Goal: Task Accomplishment & Management: Manage account settings

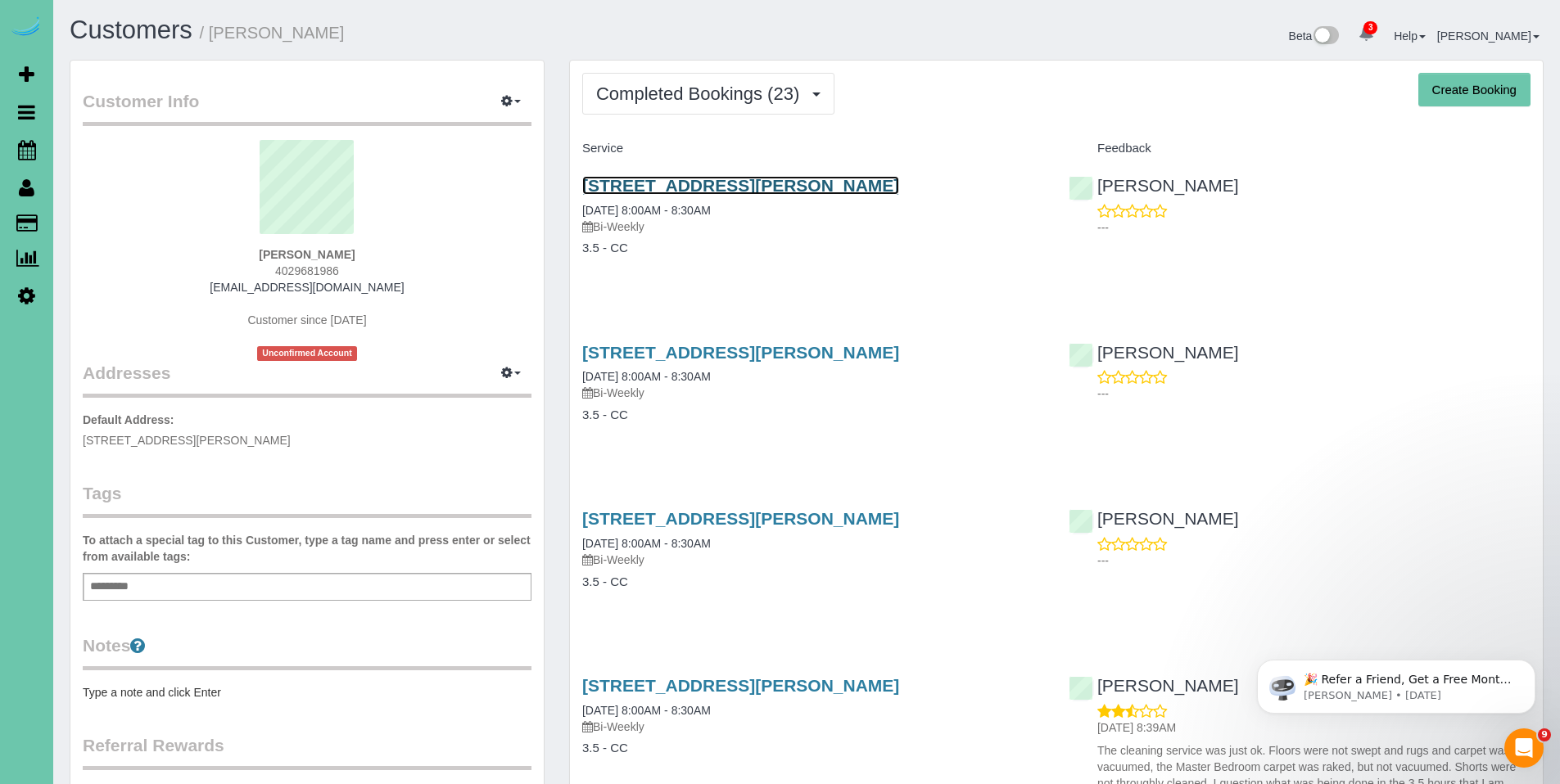
click at [688, 184] on link "[STREET_ADDRESS][PERSON_NAME]" at bounding box center [740, 186] width 317 height 19
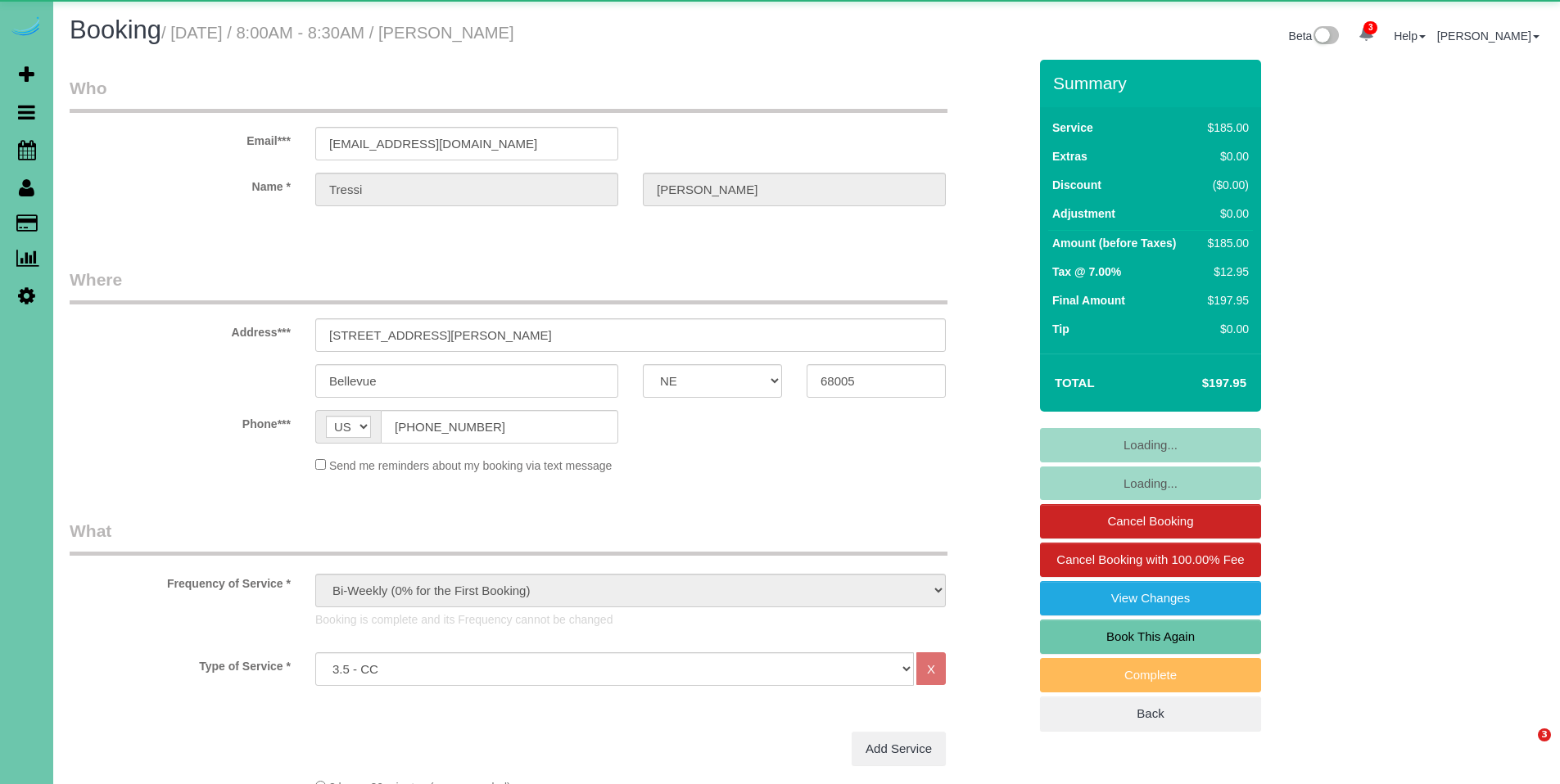
select select "NE"
select select "object:862"
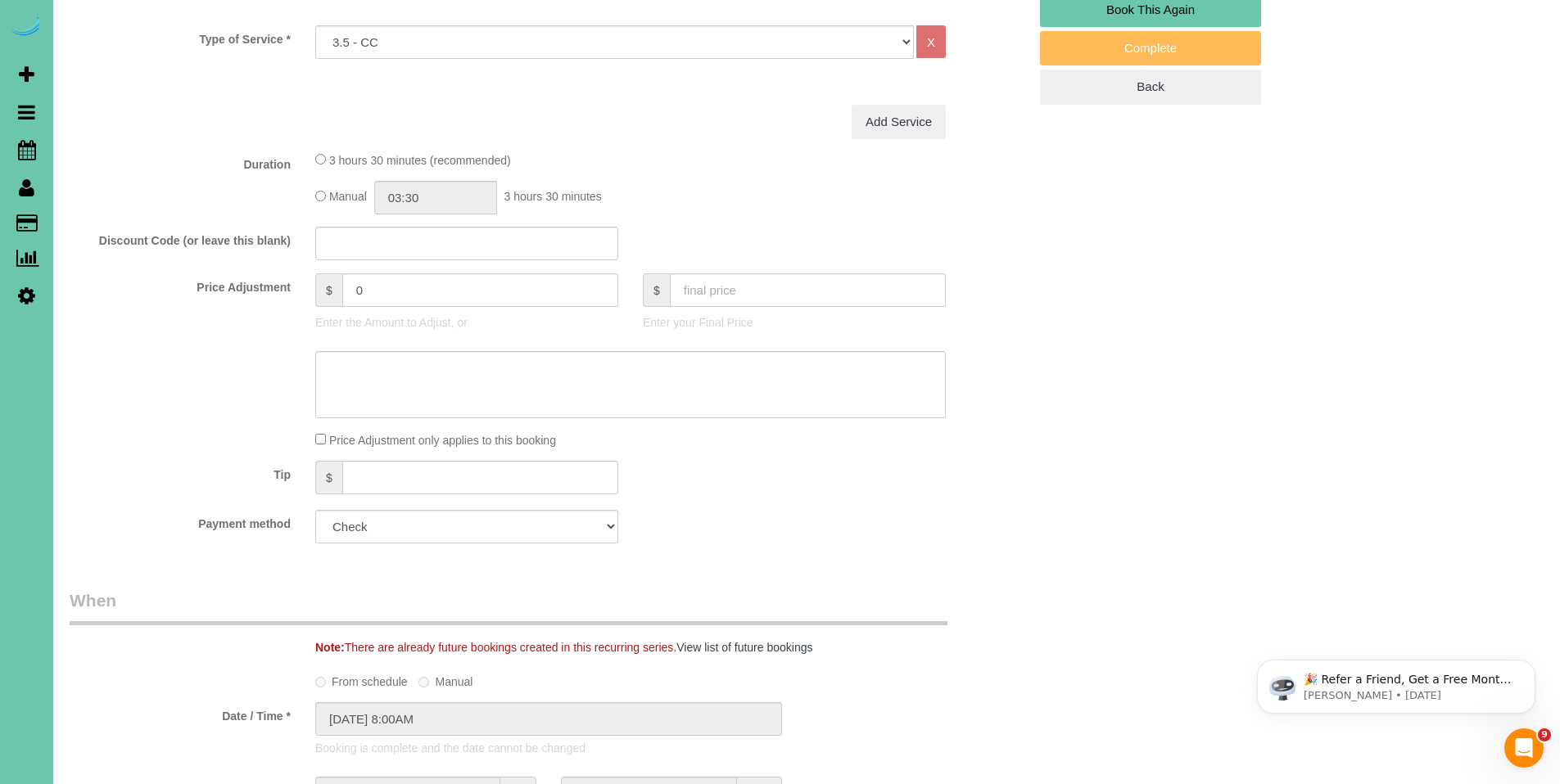
scroll to position [629, 0]
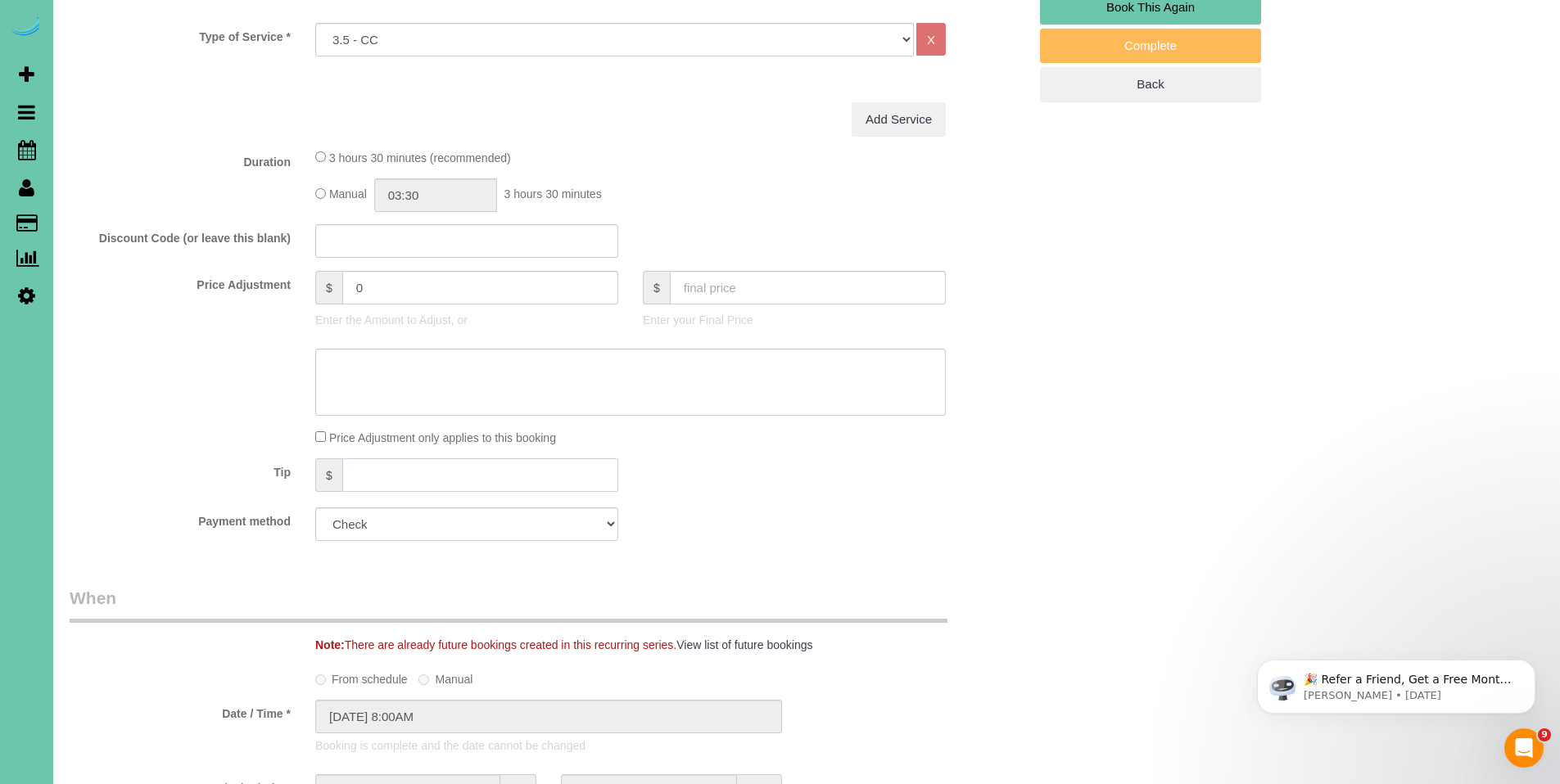
click at [434, 476] on input "text" at bounding box center [480, 475] width 276 height 34
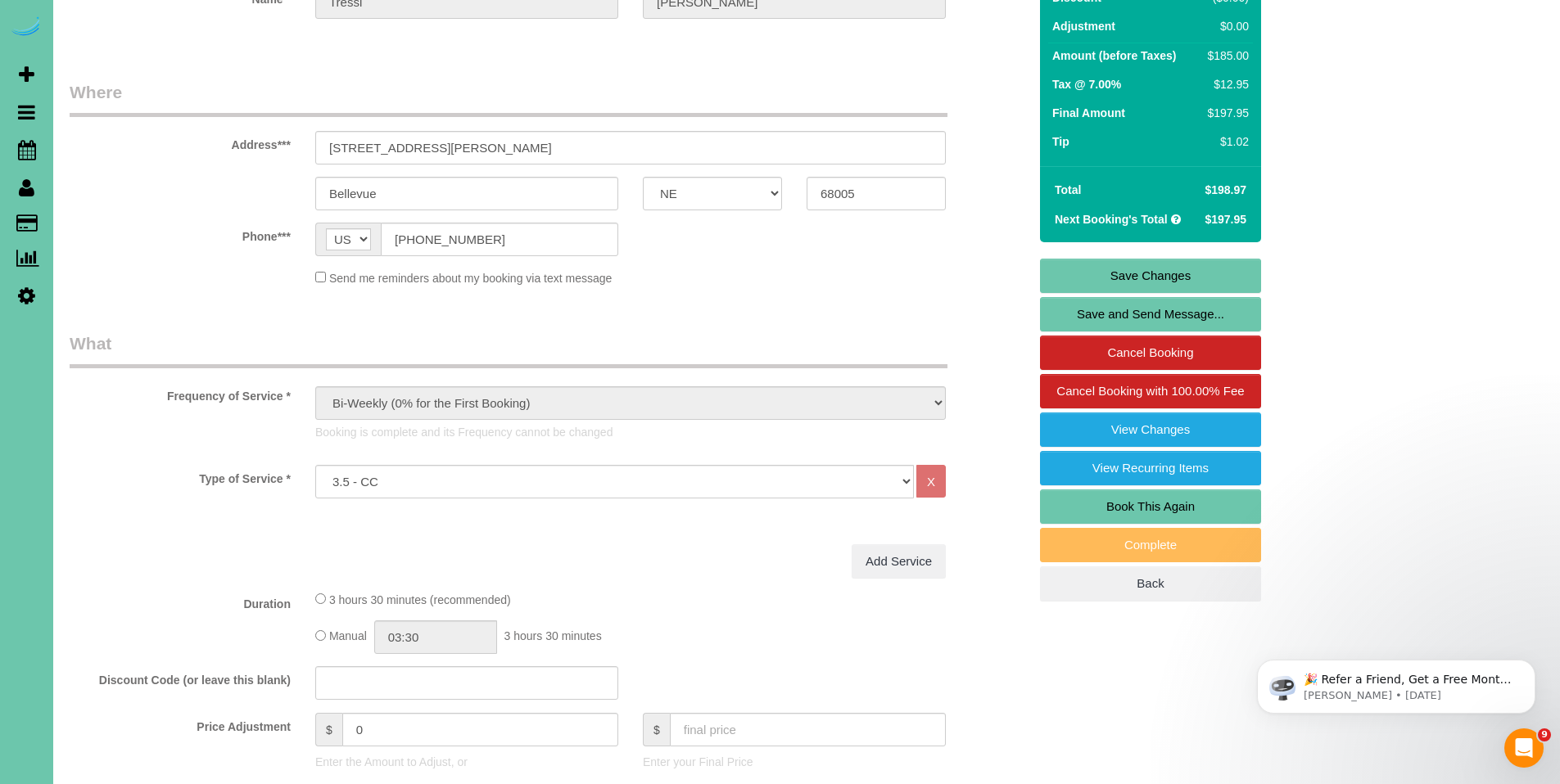
scroll to position [183, 0]
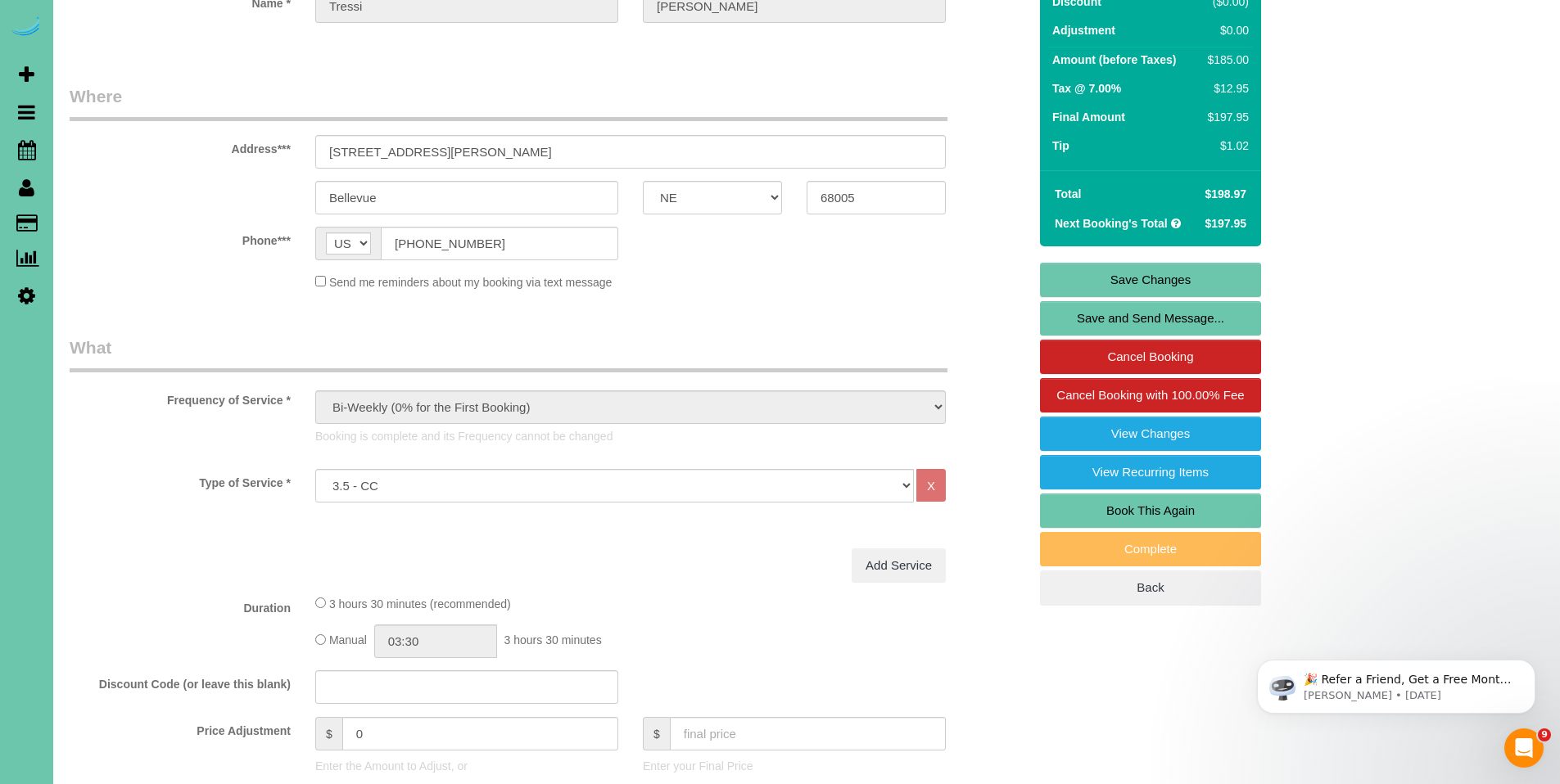
type input "1.02"
click at [1158, 280] on link "Save Changes" at bounding box center [1151, 280] width 221 height 35
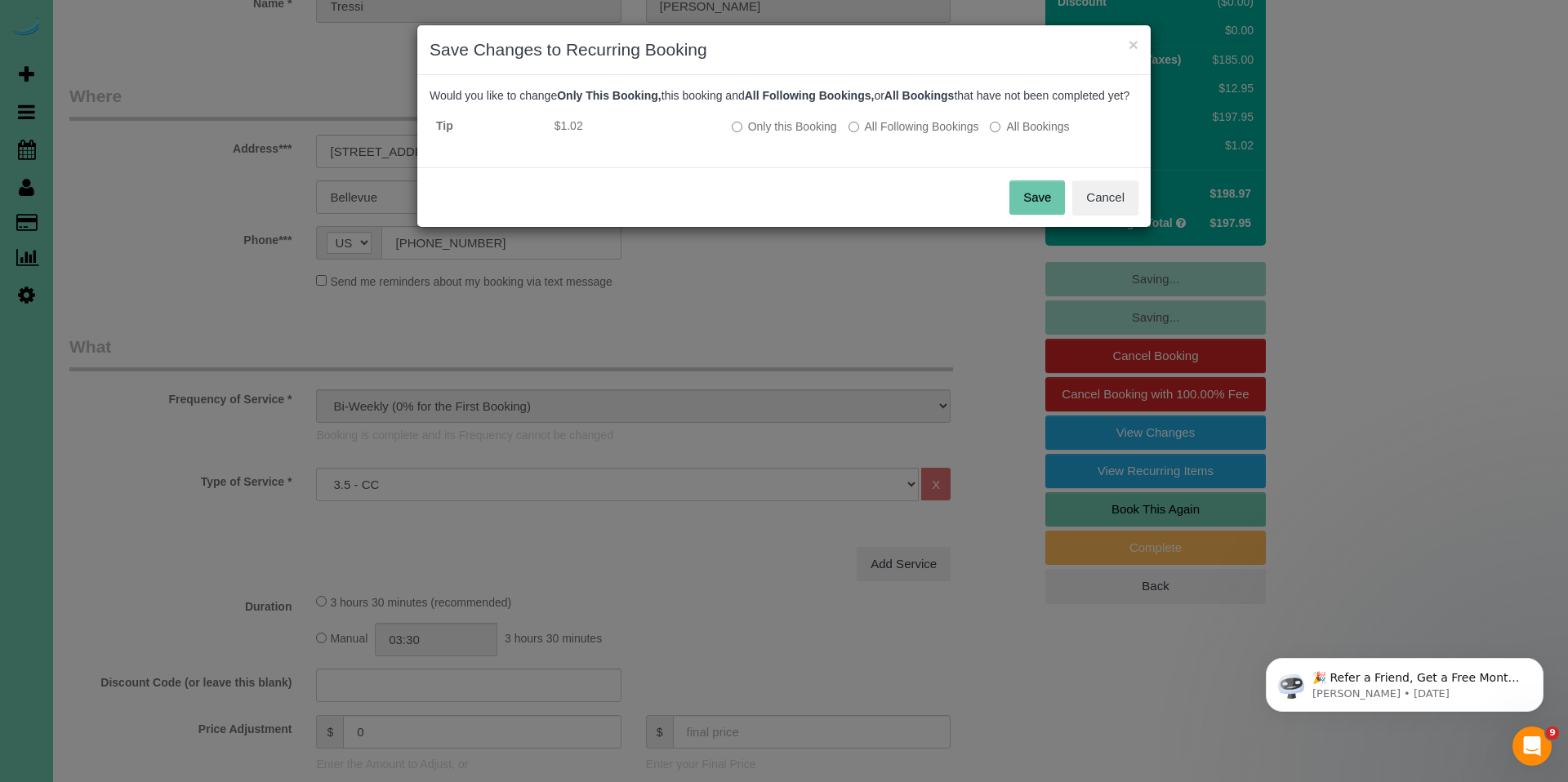
click at [1032, 208] on button "Save" at bounding box center [1037, 198] width 55 height 34
